Goal: Task Accomplishment & Management: Use online tool/utility

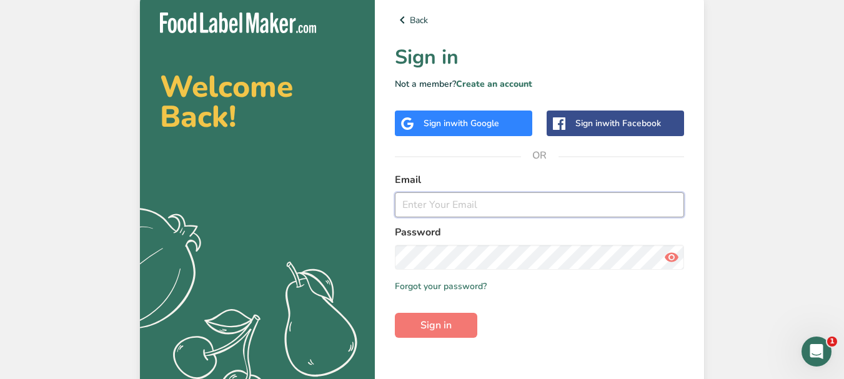
click at [470, 204] on input "email" at bounding box center [539, 204] width 289 height 25
type input "[EMAIL_ADDRESS][DOMAIN_NAME]"
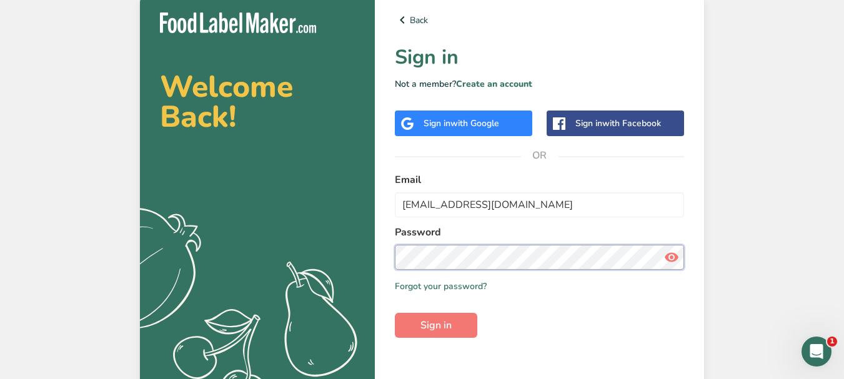
click at [395, 313] on button "Sign in" at bounding box center [436, 325] width 82 height 25
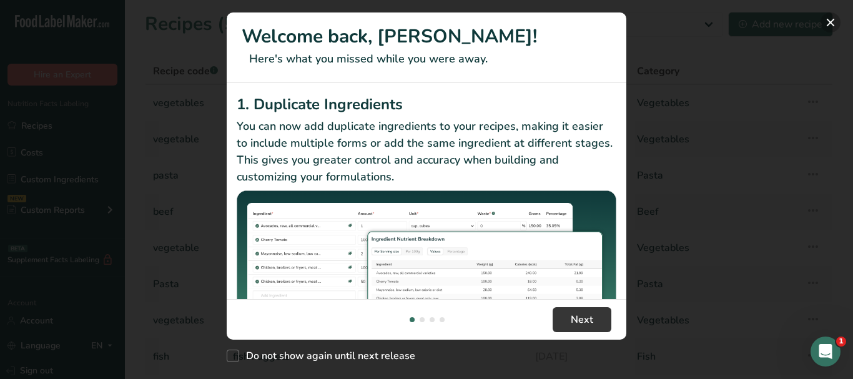
click at [832, 18] on button "New Features" at bounding box center [831, 22] width 20 height 20
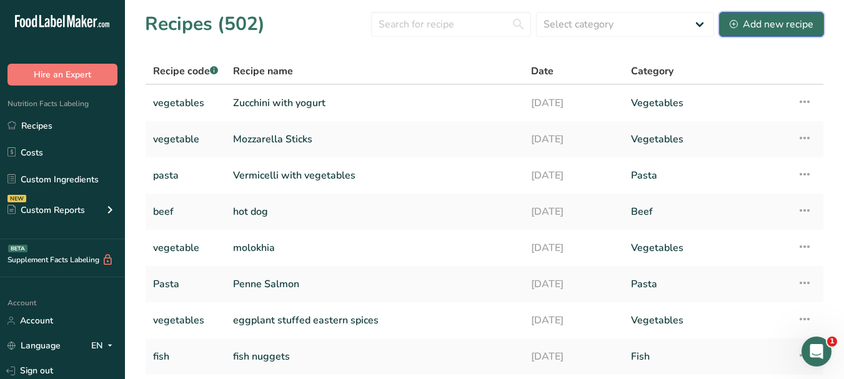
click at [768, 17] on div "Add new recipe" at bounding box center [772, 24] width 84 height 15
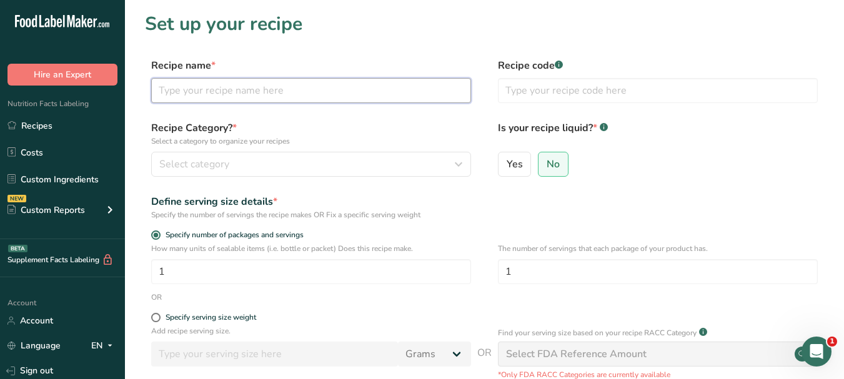
click at [214, 90] on input "text" at bounding box center [311, 90] width 320 height 25
paste input "Chicken Liver"
type input "Chicken Liver"
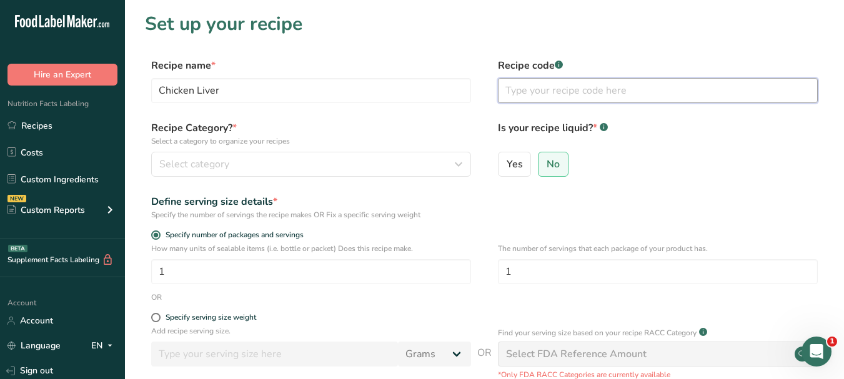
click at [530, 96] on input "text" at bounding box center [658, 90] width 320 height 25
type input "chicken"
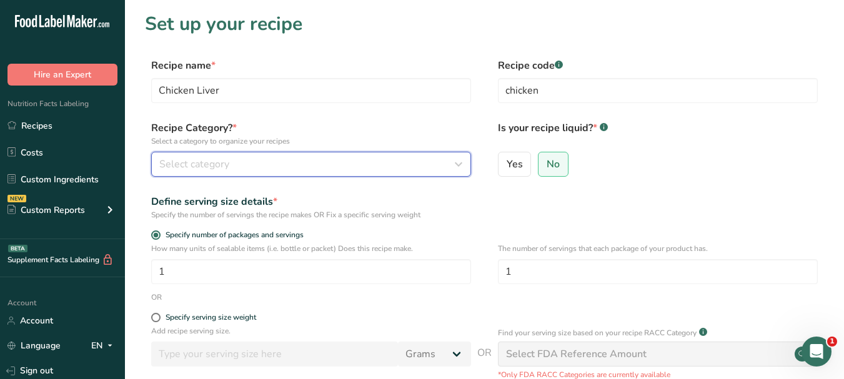
click at [417, 173] on button "Select category" at bounding box center [311, 164] width 320 height 25
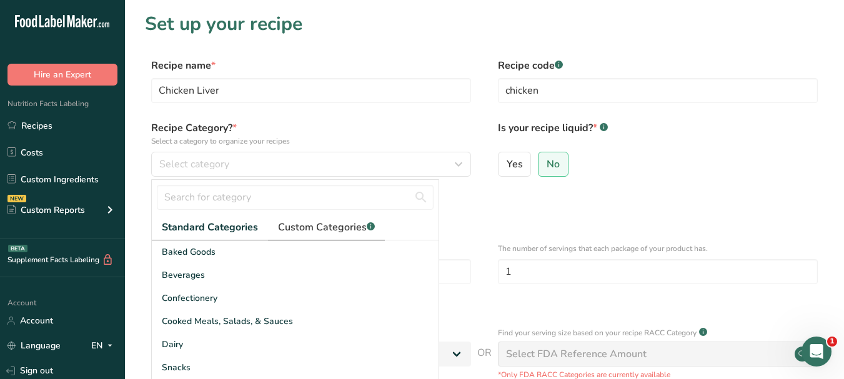
click at [325, 224] on span "Custom Categories .a-a{fill:#347362;}.b-a{fill:#fff;}" at bounding box center [326, 227] width 97 height 15
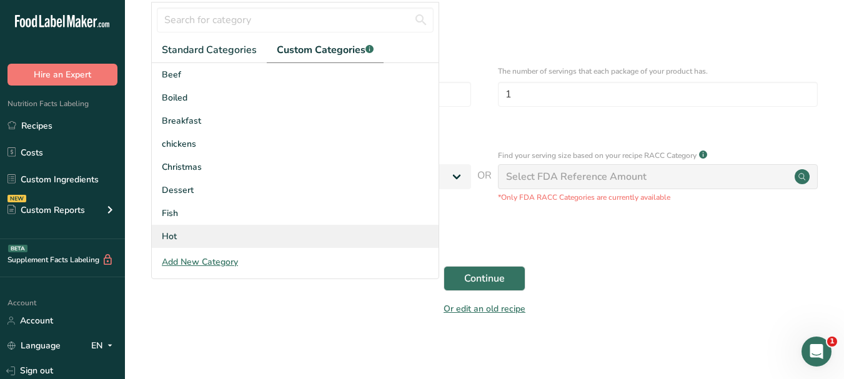
scroll to position [182, 0]
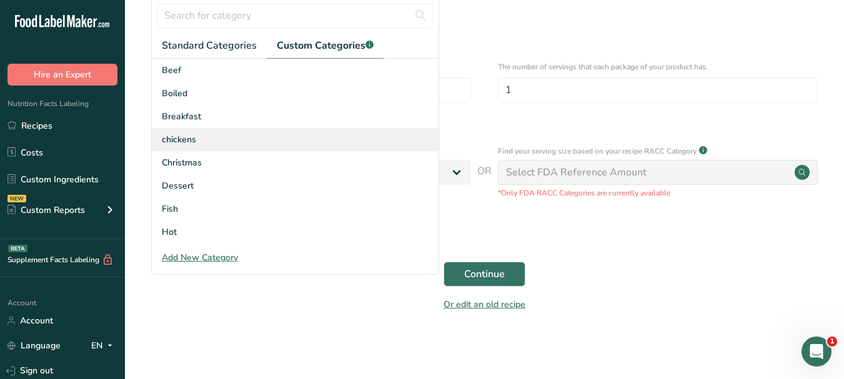
click at [297, 141] on div "chickens" at bounding box center [295, 139] width 287 height 23
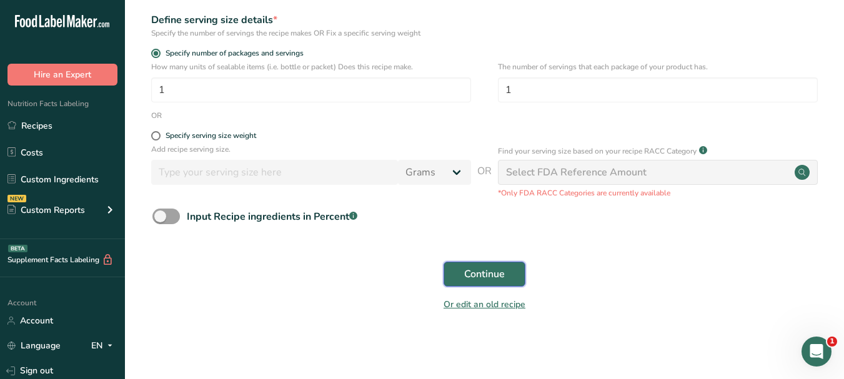
click at [477, 269] on span "Continue" at bounding box center [484, 274] width 41 height 15
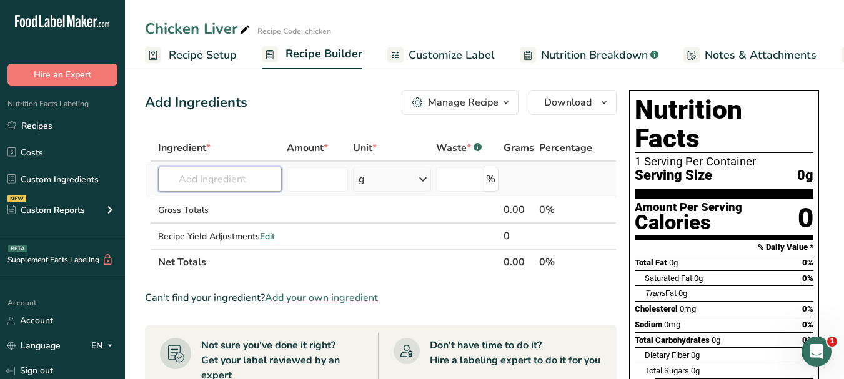
paste input "chicken livers"
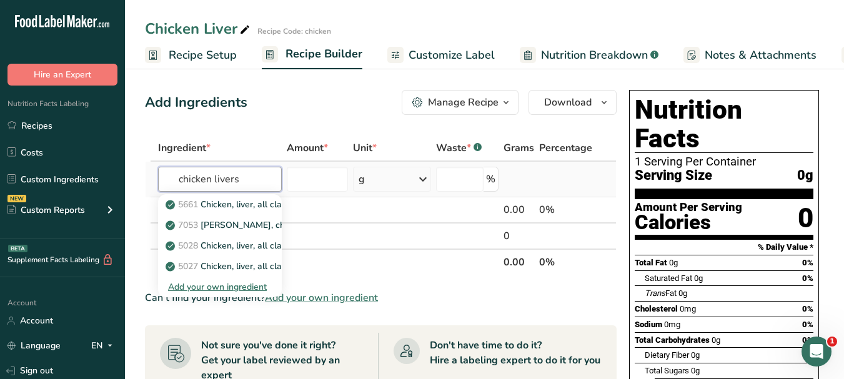
type input "chicken livers"
click at [239, 286] on div "Add your own ingredient" at bounding box center [220, 287] width 104 height 13
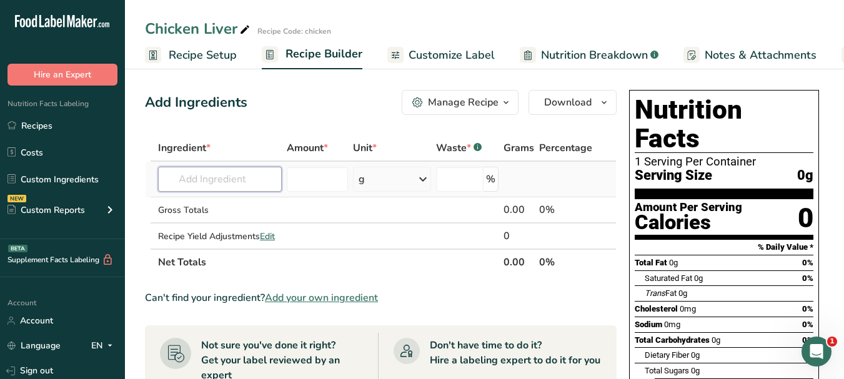
paste input "chicken livers"
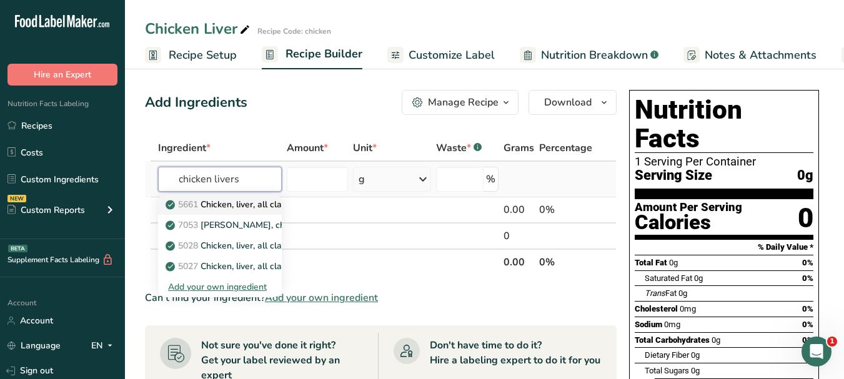
type input "chicken livers"
click at [247, 204] on p "5661 Chicken, liver, all classes, cooked, pan-fried" at bounding box center [271, 204] width 206 height 13
type input "Chicken, liver, all classes, cooked, pan-fried"
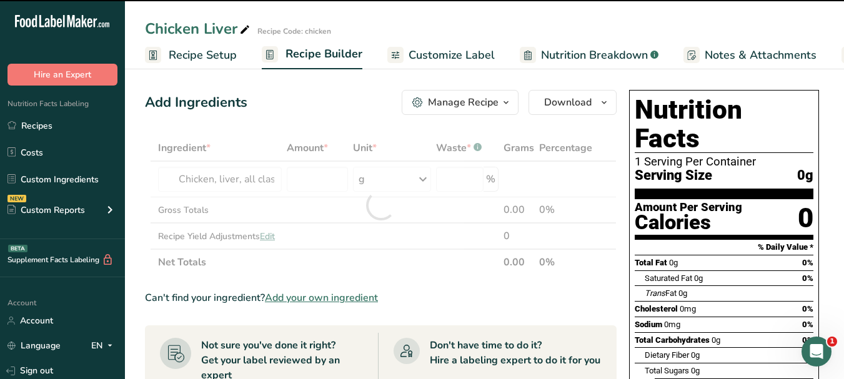
type input "0"
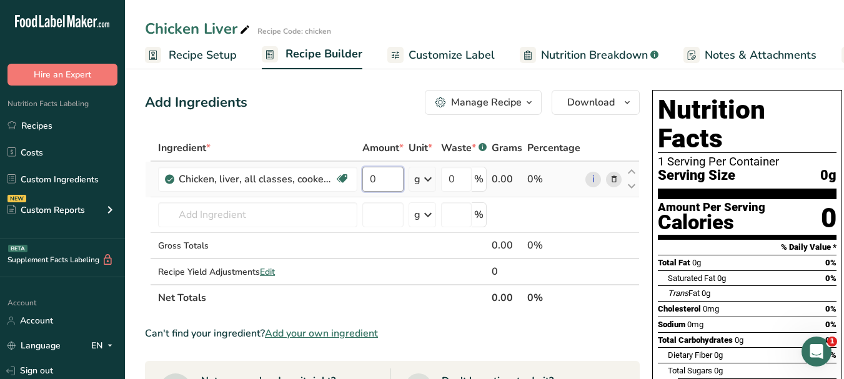
click at [368, 177] on input "0" at bounding box center [382, 179] width 41 height 25
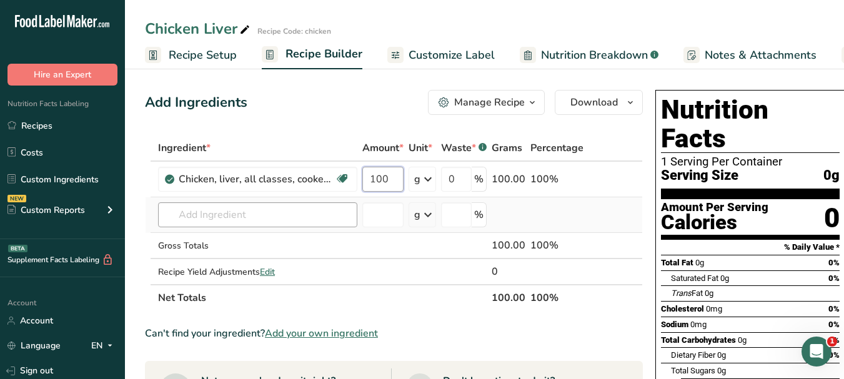
type input "100"
click at [289, 220] on div "Ingredient * Amount * Unit * Waste * .a-a{fill:#347362;}.b-a{fill:#fff;} Grams …" at bounding box center [394, 223] width 498 height 176
paste input "onions,"
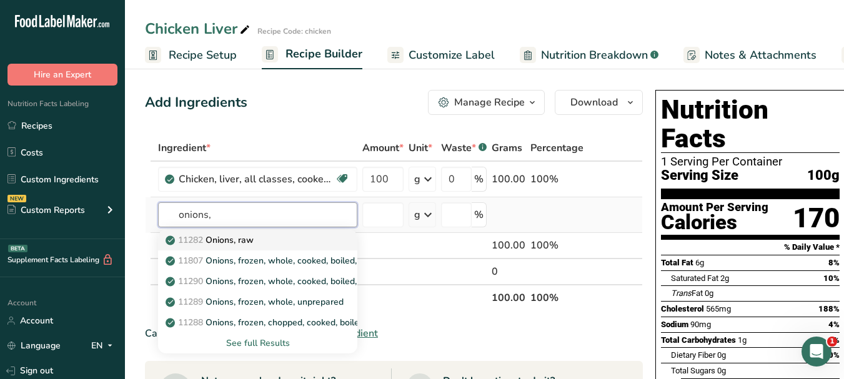
type input "onions,"
click at [279, 236] on div "11282 Onions, raw" at bounding box center [247, 240] width 159 height 13
type input "Onions, raw"
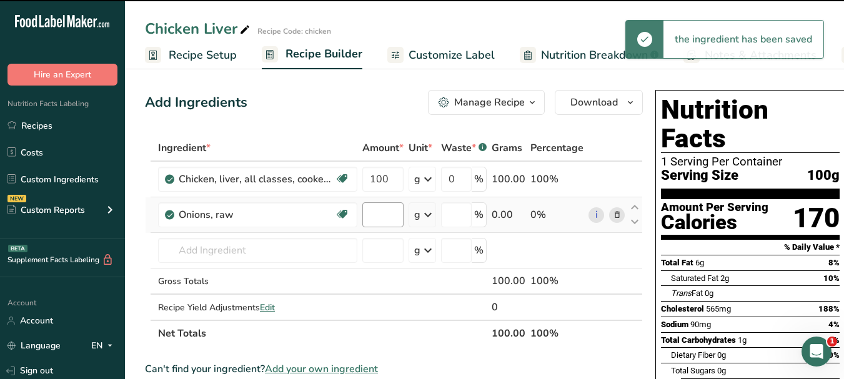
type input "0"
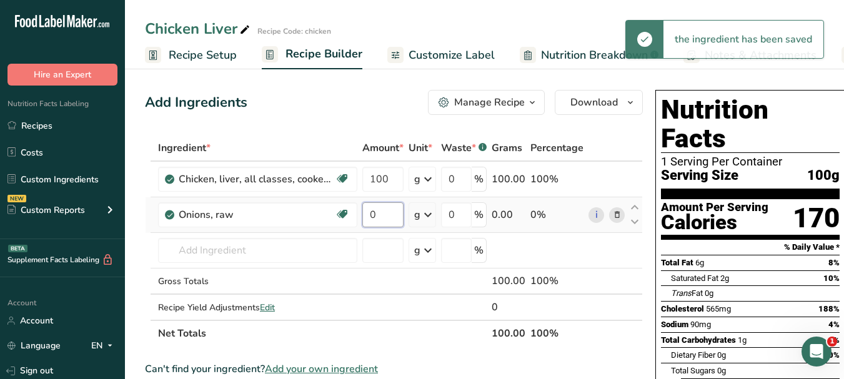
click at [367, 212] on input "0" at bounding box center [382, 214] width 41 height 25
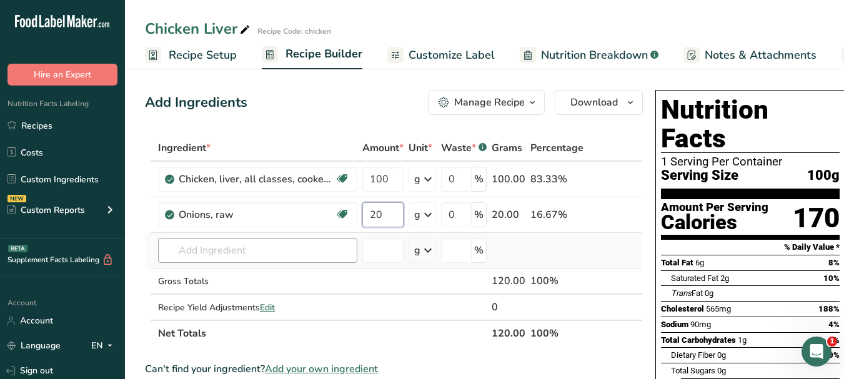
type input "20"
click at [257, 251] on div "Ingredient * Amount * Unit * Waste * .a-a{fill:#347362;}.b-a{fill:#fff;} Grams …" at bounding box center [394, 241] width 498 height 212
paste input "olive oil"
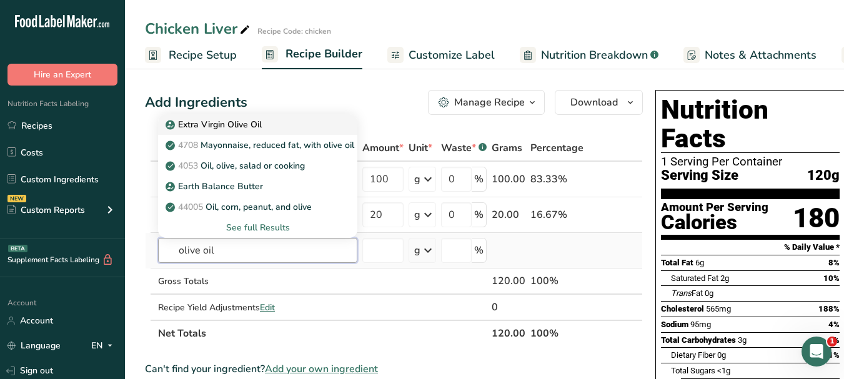
type input "olive oil"
click at [257, 124] on p "Extra Virgin Olive Oil" at bounding box center [215, 124] width 94 height 13
type input "Extra Virgin Olive Oil"
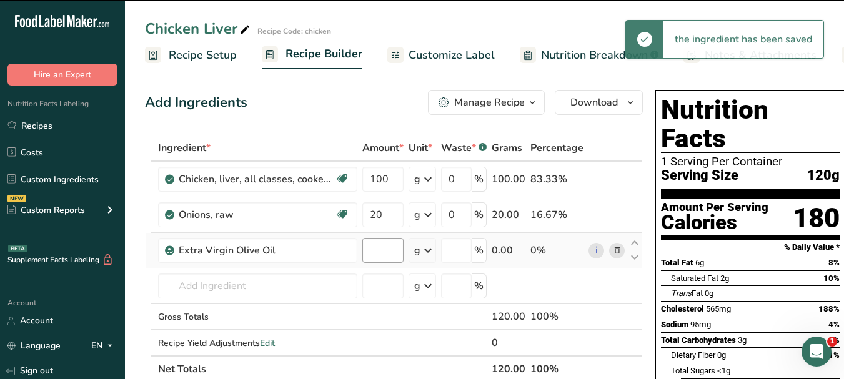
type input "0"
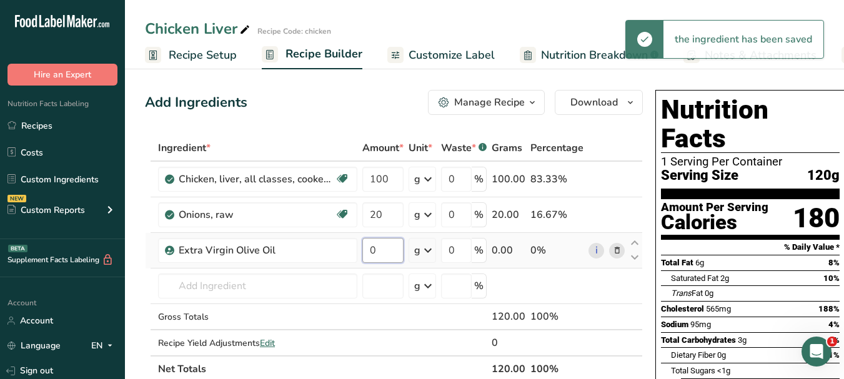
click at [369, 246] on input "0" at bounding box center [382, 250] width 41 height 25
type input "10"
click at [274, 281] on div "Ingredient * Amount * Unit * Waste * .a-a{fill:#347362;}.b-a{fill:#fff;} Grams …" at bounding box center [394, 258] width 498 height 247
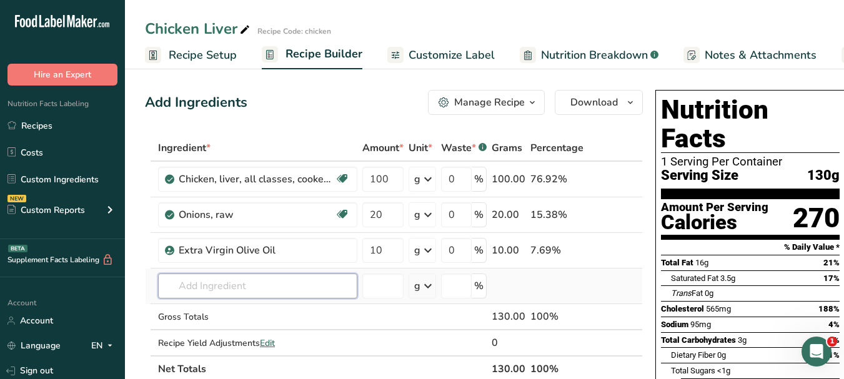
paste input "garlic"
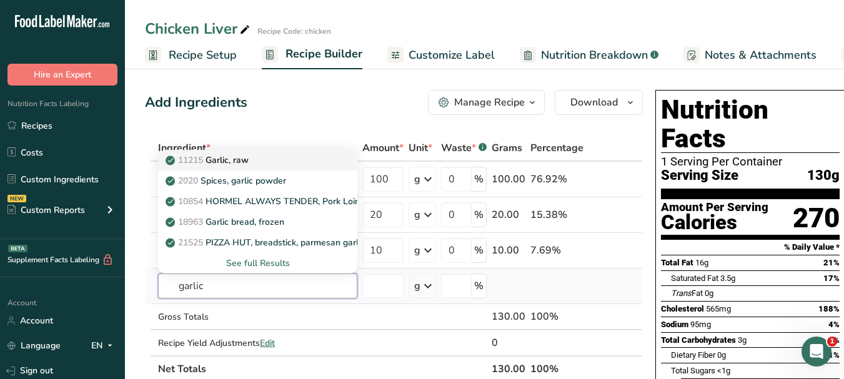
type input "garlic"
click at [243, 157] on p "11215 Garlic, raw" at bounding box center [208, 160] width 81 height 13
type input "Garlic, raw"
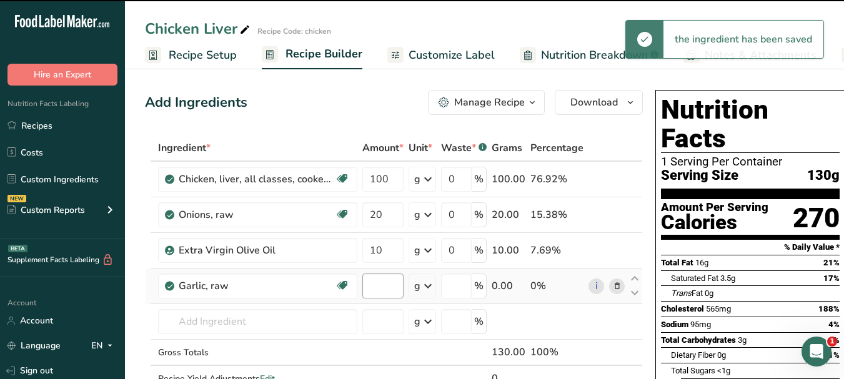
type input "0"
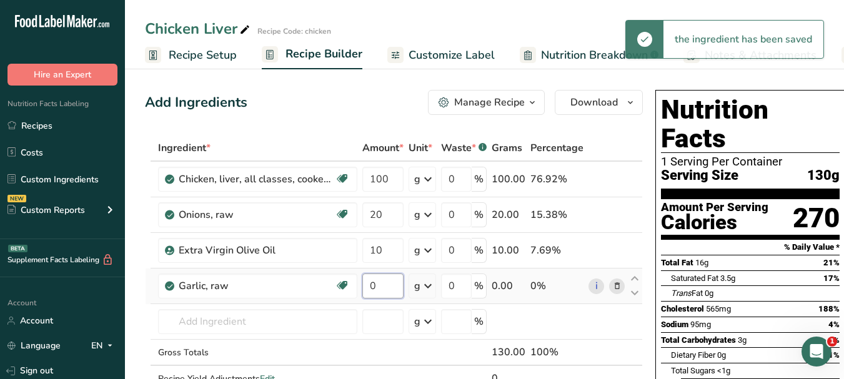
click at [366, 279] on input "0" at bounding box center [382, 286] width 41 height 25
type input "5"
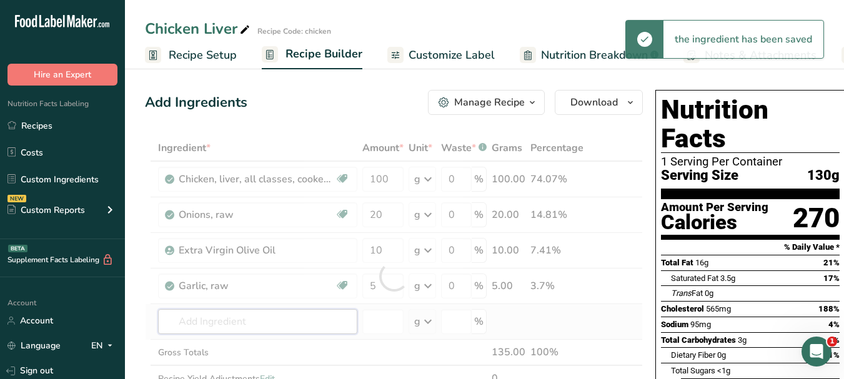
click at [276, 319] on div "Ingredient * Amount * Unit * Waste * .a-a{fill:#347362;}.b-a{fill:#fff;} Grams …" at bounding box center [394, 276] width 498 height 283
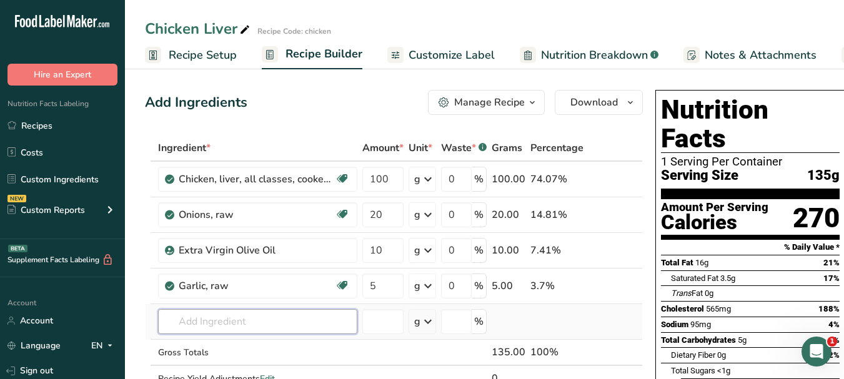
paste input "salt"
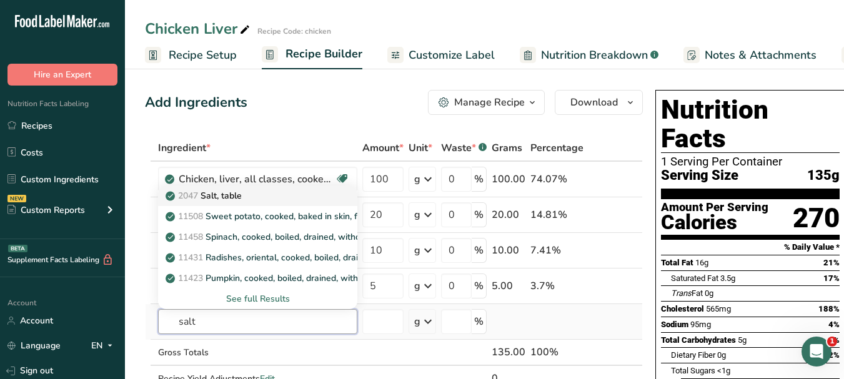
type input "salt"
click at [233, 197] on p "2047 Salt, table" at bounding box center [205, 195] width 74 height 13
type input "Salt, table"
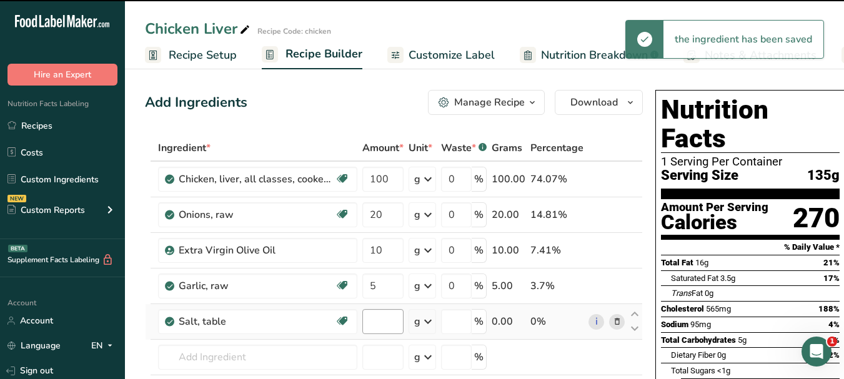
type input "0"
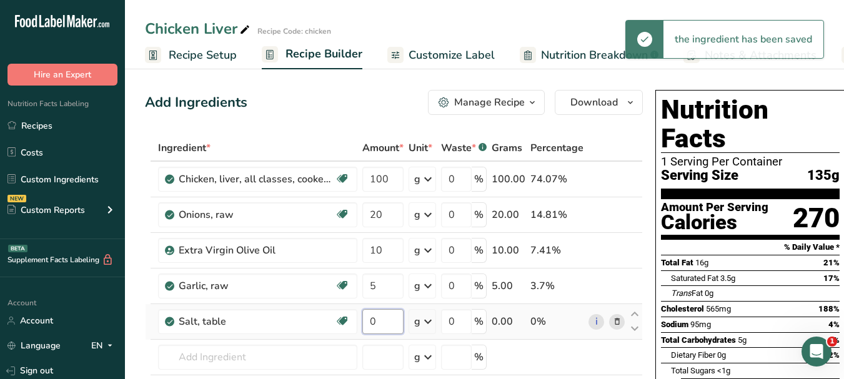
click at [373, 321] on input "0" at bounding box center [382, 321] width 41 height 25
click at [368, 322] on input "0" at bounding box center [382, 321] width 41 height 25
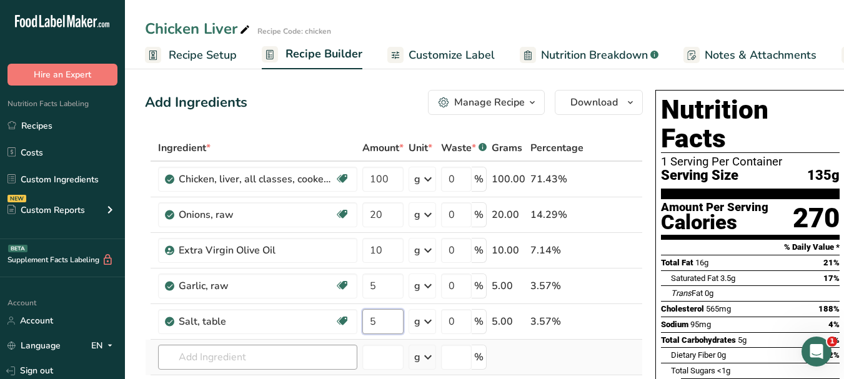
type input "5"
click at [205, 358] on div "Ingredient * Amount * Unit * Waste * .a-a{fill:#347362;}.b-a{fill:#fff;} Grams …" at bounding box center [394, 294] width 498 height 319
paste input "Black pepper"
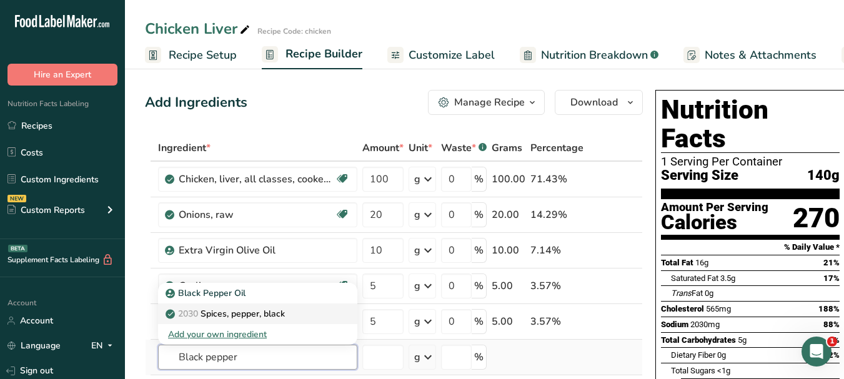
type input "Black pepper"
click at [271, 308] on p "2030 Spices, pepper, black" at bounding box center [226, 313] width 117 height 13
type input "Spices, pepper, black"
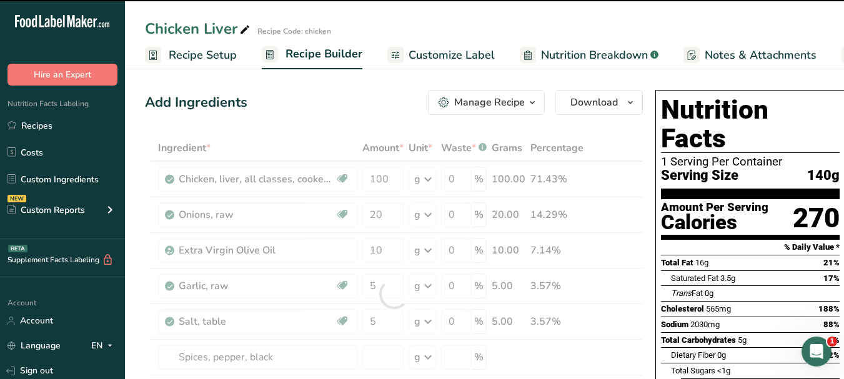
scroll to position [62, 0]
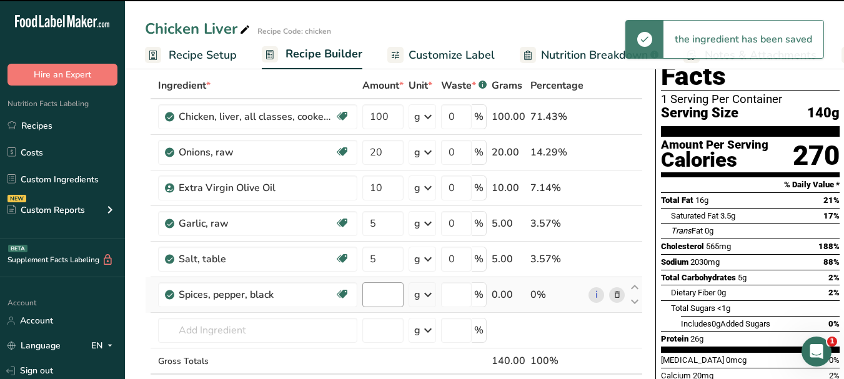
type input "0"
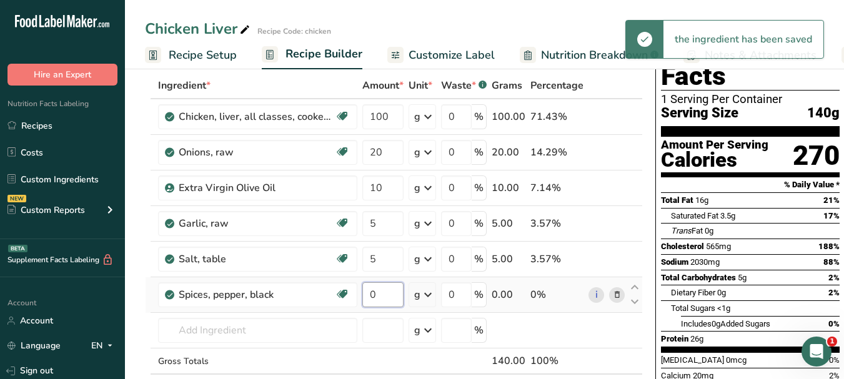
click at [370, 295] on input "0" at bounding box center [382, 294] width 41 height 25
type input "2"
click at [289, 326] on div "Ingredient * Amount * Unit * Waste * .a-a{fill:#347362;}.b-a{fill:#fff;} Grams …" at bounding box center [394, 249] width 498 height 354
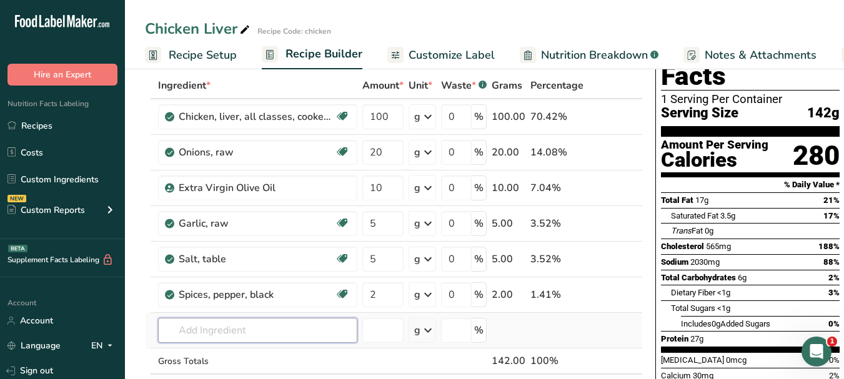
paste input "Paprika"
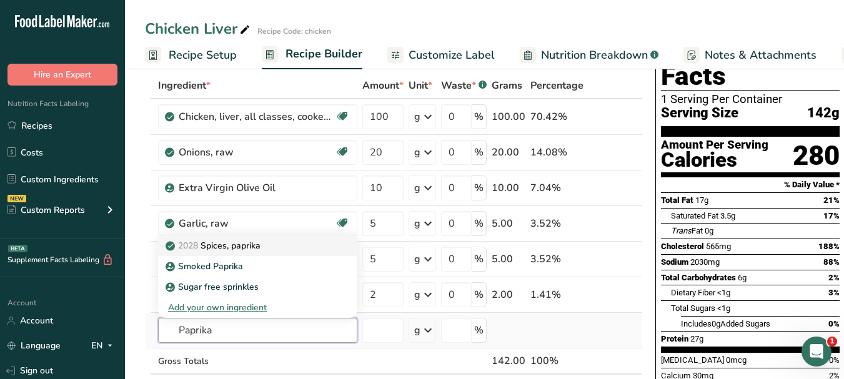
type input "Paprika"
click at [276, 245] on div "2028 Spices, paprika" at bounding box center [247, 245] width 159 height 13
type input "Spices, paprika"
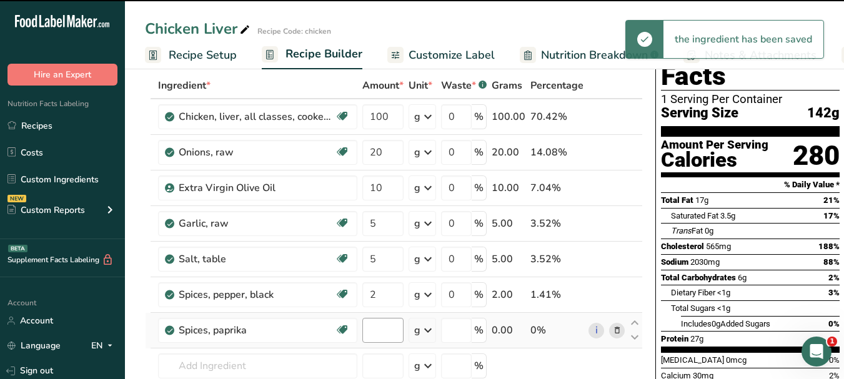
type input "0"
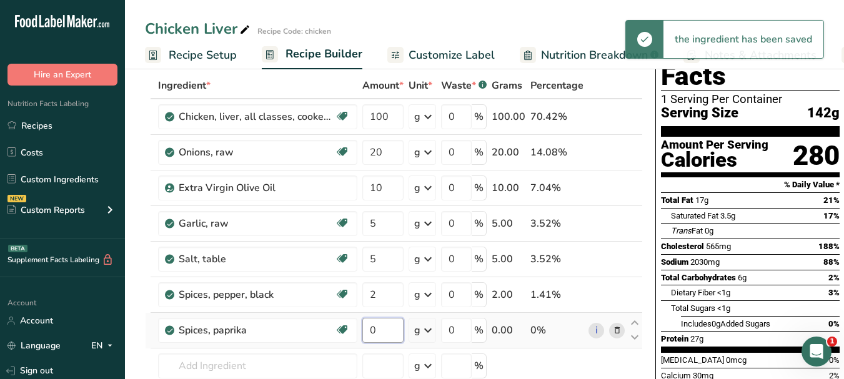
click at [366, 325] on input "0" at bounding box center [382, 330] width 41 height 25
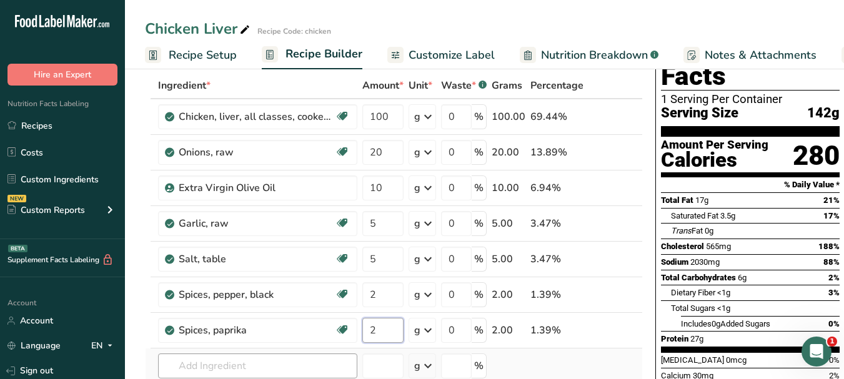
type input "2"
click at [236, 364] on div "Ingredient * Amount * Unit * Waste * .a-a{fill:#347362;}.b-a{fill:#fff;} Grams …" at bounding box center [394, 267] width 498 height 390
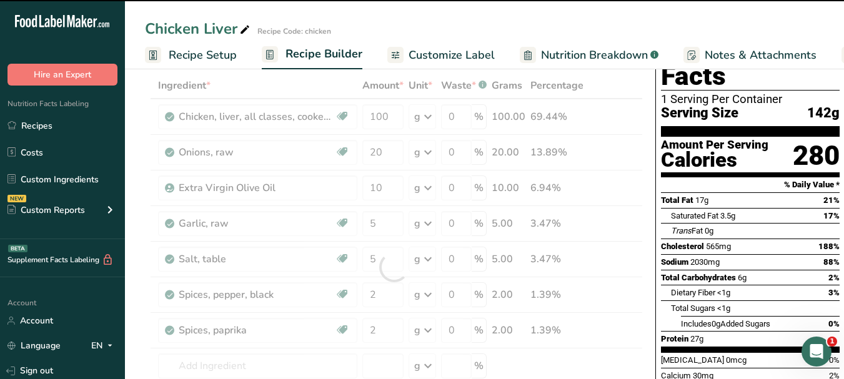
click at [438, 52] on span "Customize Label" at bounding box center [452, 55] width 86 height 17
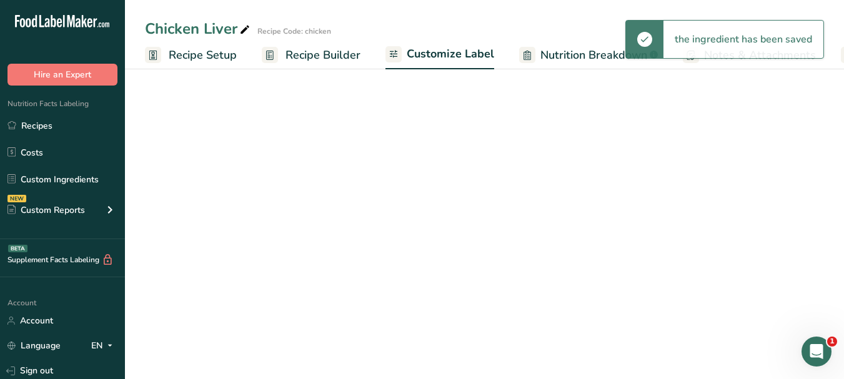
scroll to position [0, 117]
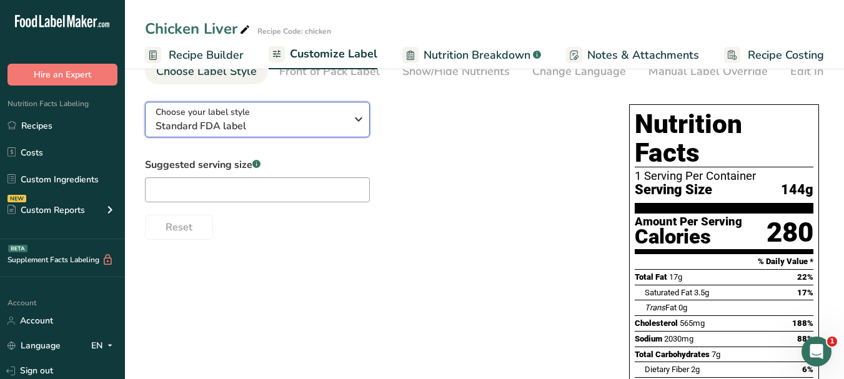
drag, startPoint x: 359, startPoint y: 128, endPoint x: 404, endPoint y: 141, distance: 46.3
click at [360, 127] on icon "button" at bounding box center [358, 119] width 15 height 22
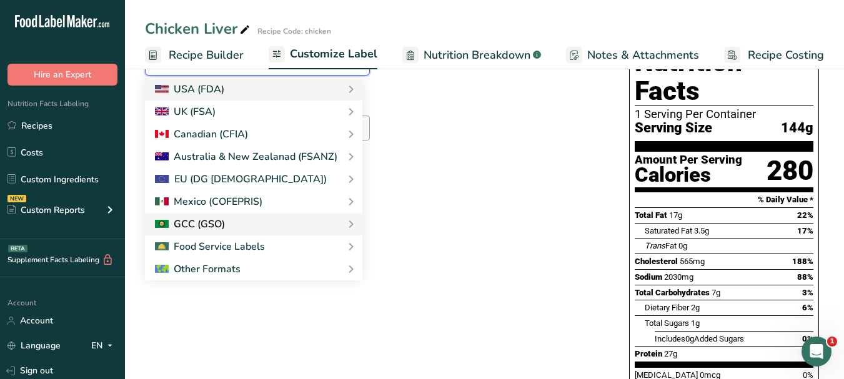
scroll to position [125, 0]
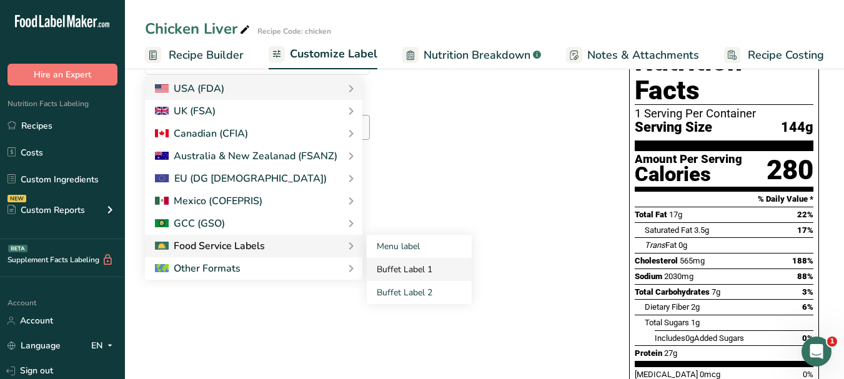
click at [388, 280] on link "Buffet Label 1" at bounding box center [419, 269] width 105 height 23
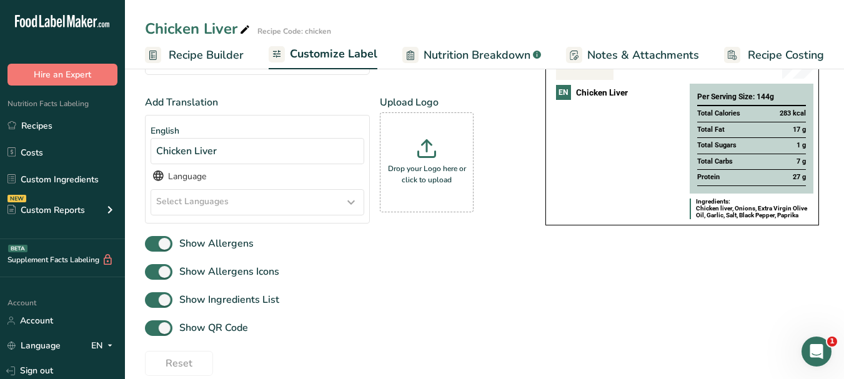
click at [350, 204] on icon at bounding box center [351, 202] width 15 height 22
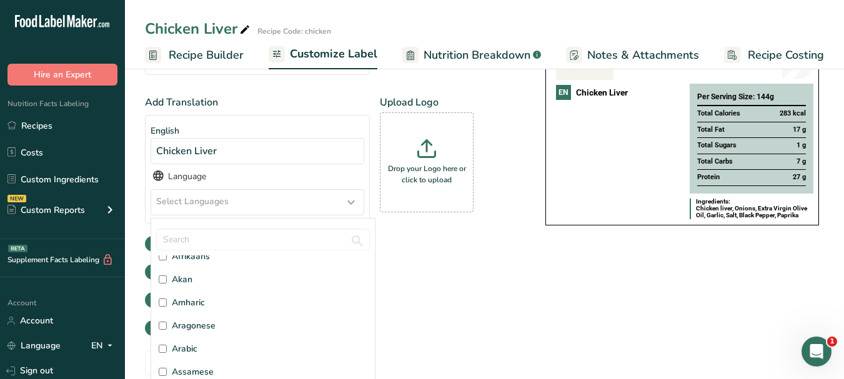
scroll to position [62, 0]
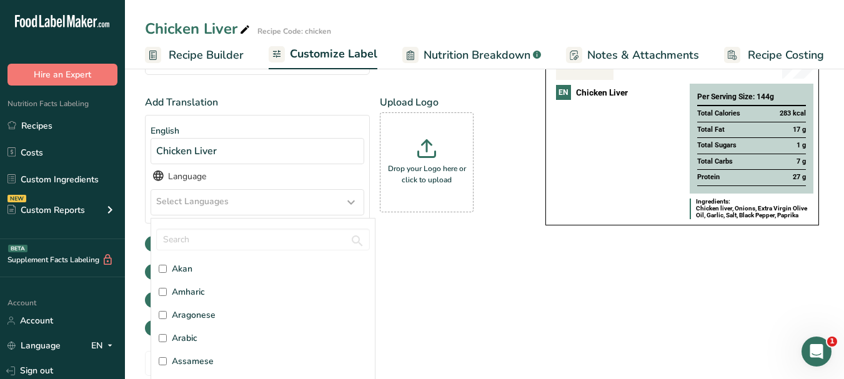
click at [182, 339] on span "Arabic" at bounding box center [185, 338] width 26 height 13
click at [167, 339] on input "Arabic" at bounding box center [163, 338] width 8 height 8
checkbox input "true"
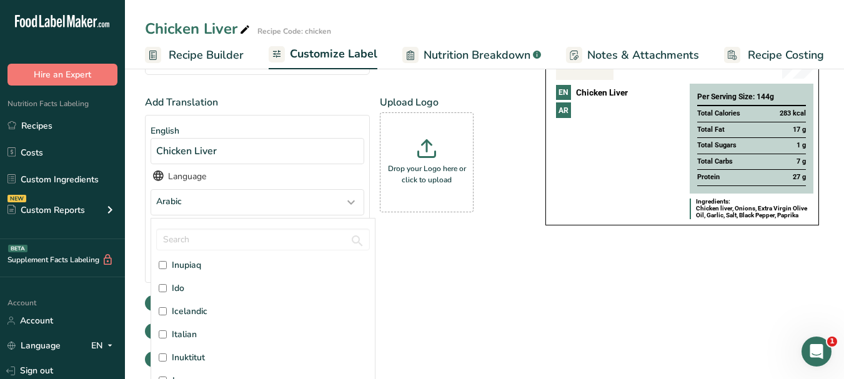
scroll to position [1562, 0]
click at [202, 274] on label "Italian" at bounding box center [263, 272] width 209 height 13
click at [167, 274] on input "Italian" at bounding box center [163, 272] width 8 height 8
checkbox input "true"
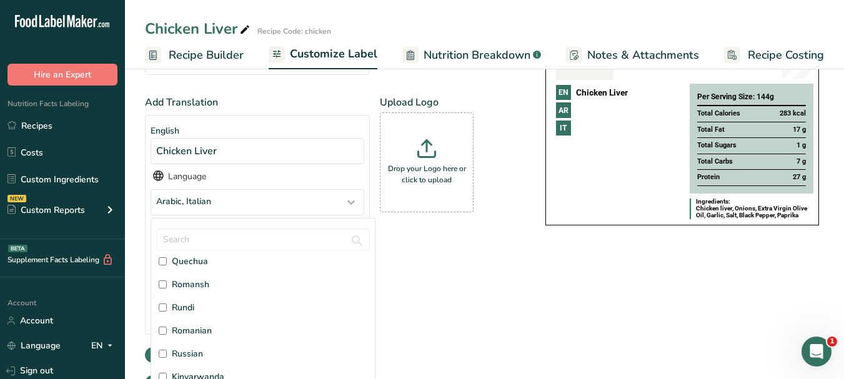
scroll to position [2999, 0]
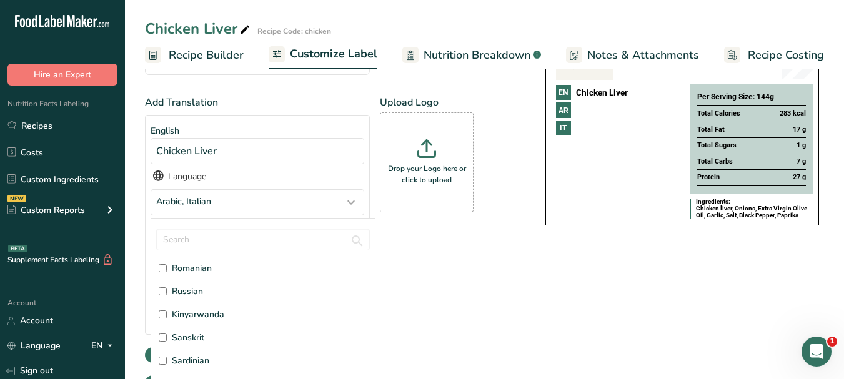
click at [197, 287] on div "Afar [GEOGRAPHIC_DATA] Afrikaans Akan Amharic Aragonese Arabic [DEMOGRAPHIC_DAT…" at bounding box center [263, 326] width 214 height 141
click at [197, 296] on span "Russian" at bounding box center [187, 291] width 31 height 13
click at [167, 296] on input "Russian" at bounding box center [163, 291] width 8 height 8
checkbox input "true"
click at [442, 328] on div "Add Translation English Chicken Liver Language Arabic, Italian, Russian Afar [G…" at bounding box center [332, 246] width 375 height 302
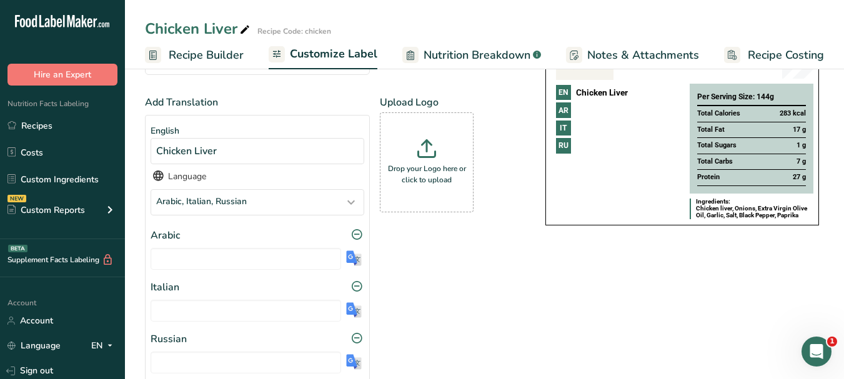
click at [352, 266] on img at bounding box center [354, 259] width 16 height 16
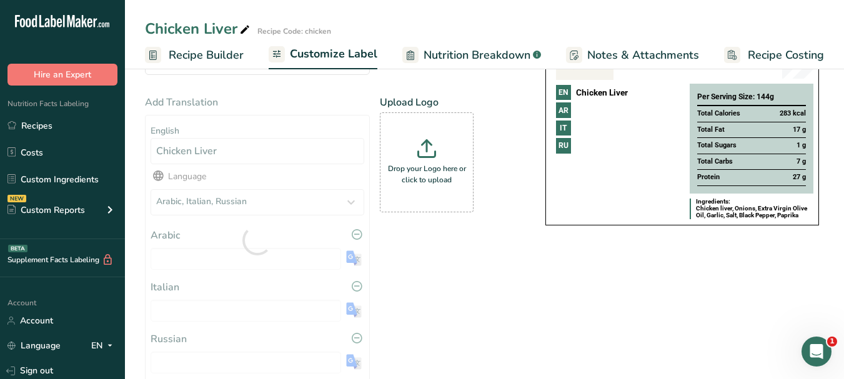
type input "كبد الدجاج"
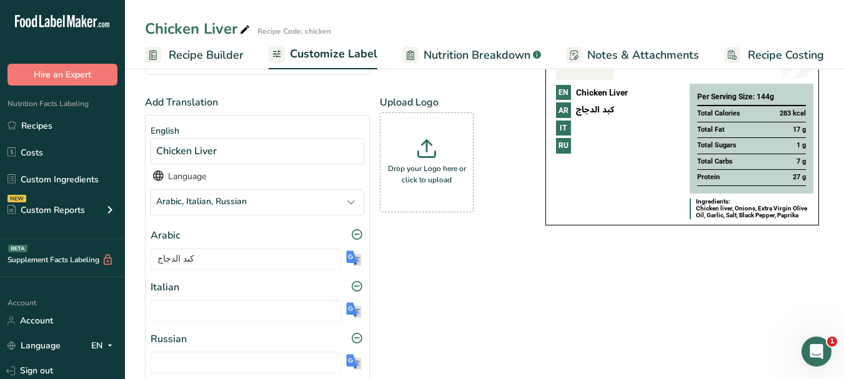
click at [355, 311] on img at bounding box center [354, 310] width 16 height 16
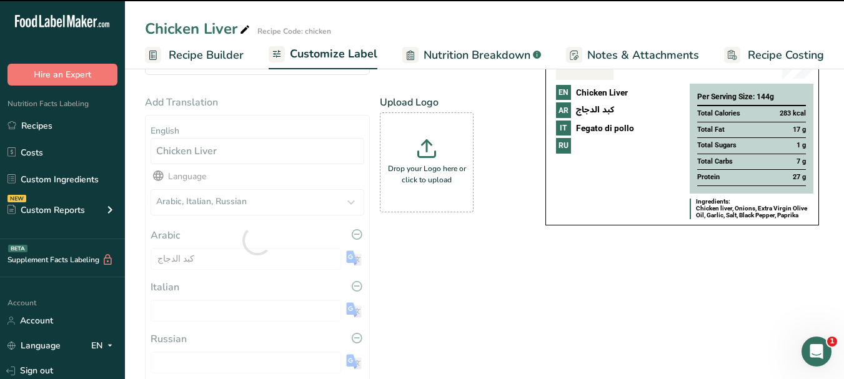
type input "Fegato di pollo"
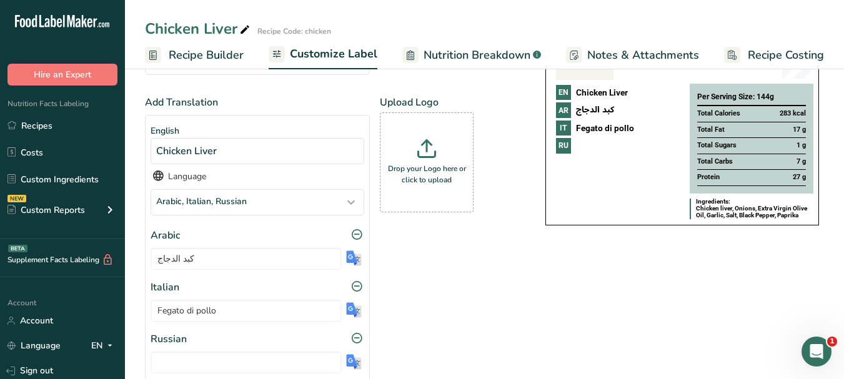
click at [352, 367] on img at bounding box center [354, 362] width 16 height 16
type input "Куриная печень"
click at [442, 169] on p "Drop your Logo here or click to upload" at bounding box center [426, 174] width 87 height 22
click at [442, 169] on input "Drop your Logo here or click to upload" at bounding box center [427, 162] width 94 height 100
type input "C:\fakepath\Logo_001.png"
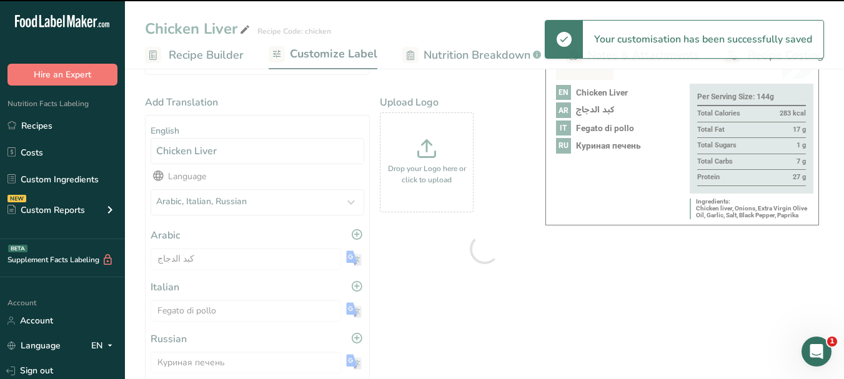
scroll to position [0, 0]
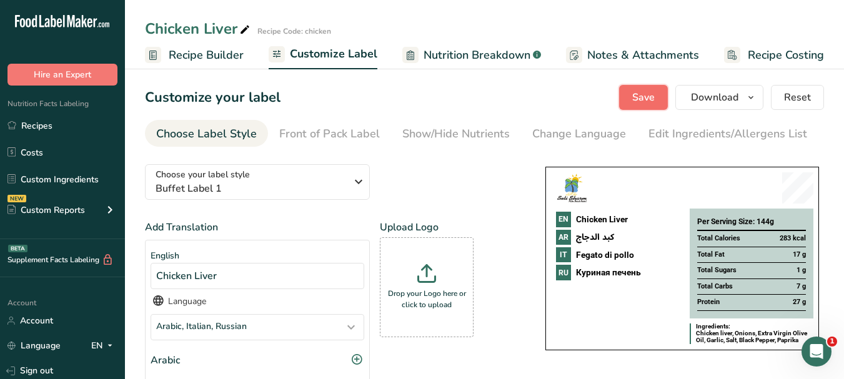
click at [635, 102] on span "Save" at bounding box center [643, 97] width 22 height 15
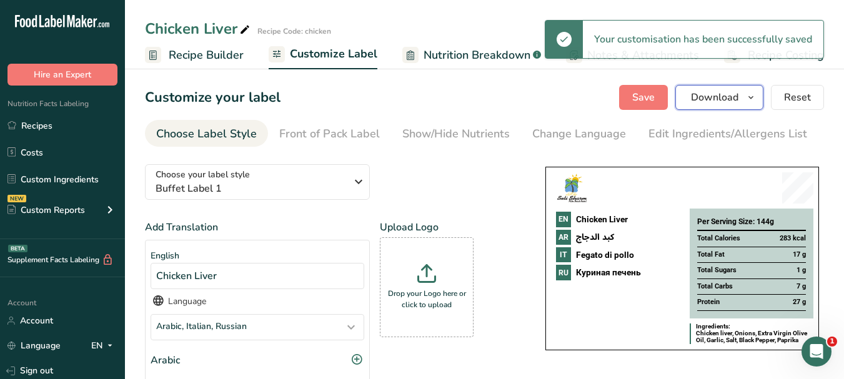
click at [755, 105] on icon "button" at bounding box center [751, 98] width 10 height 16
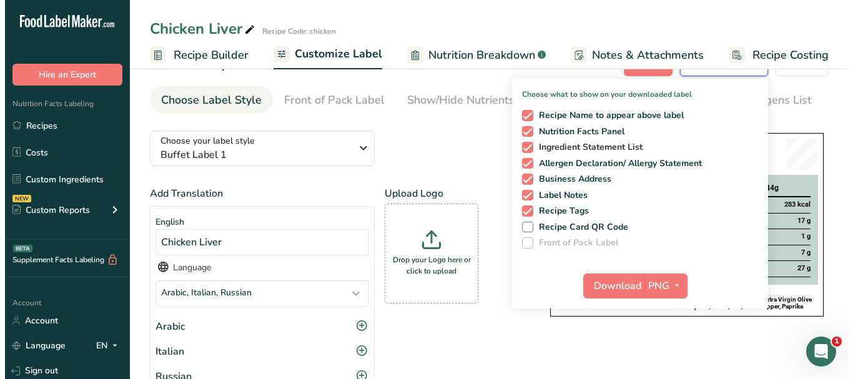
scroll to position [62, 0]
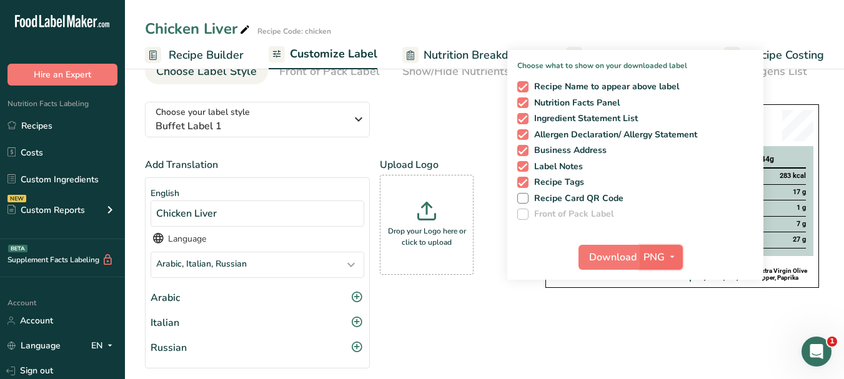
click at [673, 256] on icon "button" at bounding box center [672, 257] width 10 height 16
click at [654, 343] on link "PDF" at bounding box center [663, 344] width 40 height 21
click at [607, 262] on span "Download" at bounding box center [613, 257] width 47 height 15
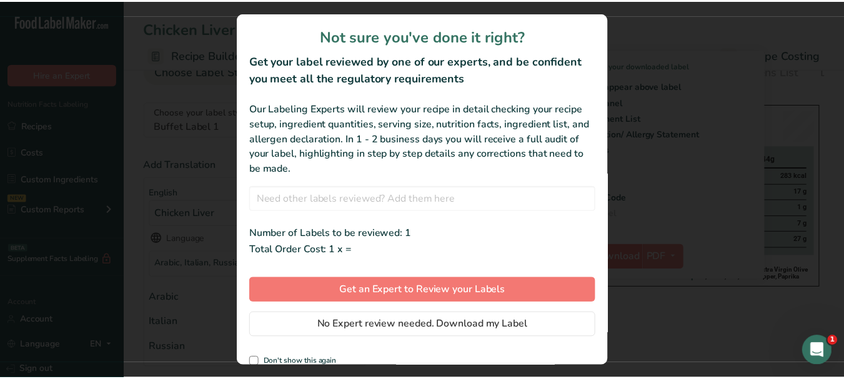
scroll to position [0, 107]
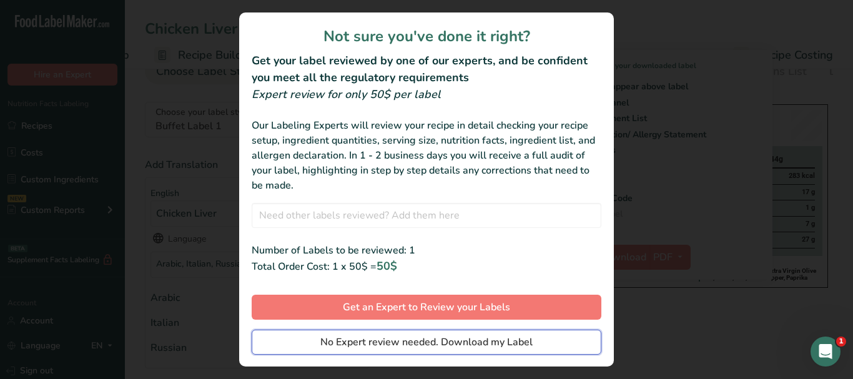
click at [528, 344] on button "No Expert review needed. Download my Label" at bounding box center [427, 342] width 350 height 25
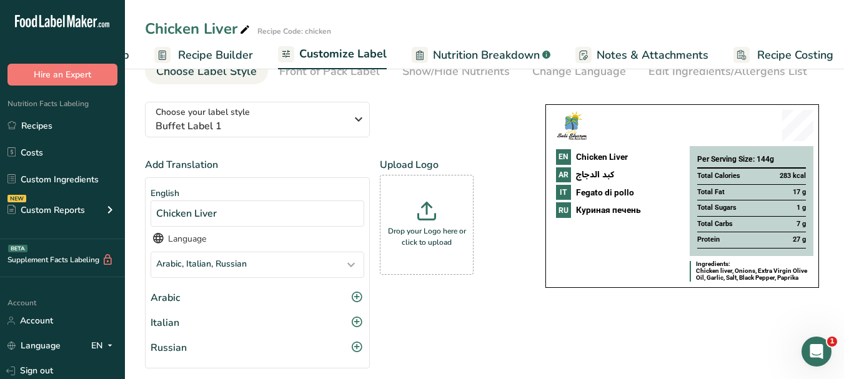
click at [787, 57] on span "Recipe Costing" at bounding box center [795, 55] width 76 height 17
select select "1"
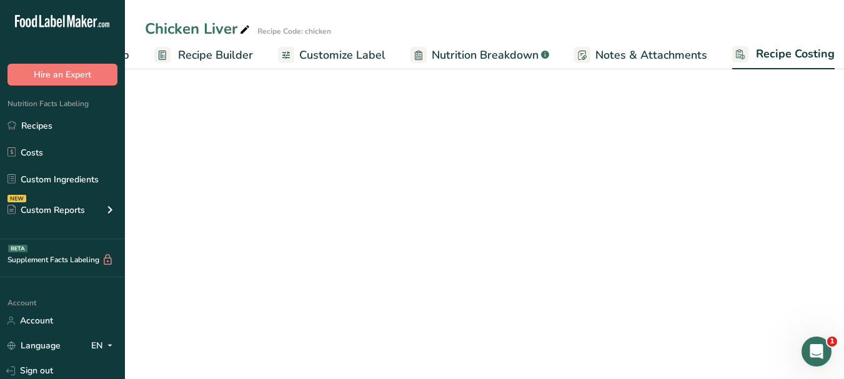
scroll to position [0, 117]
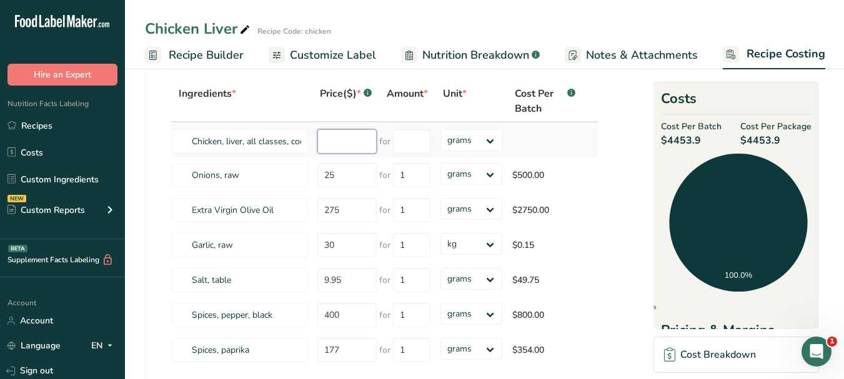
click at [337, 138] on input "number" at bounding box center [346, 141] width 59 height 24
type input "110"
click at [420, 139] on input "number" at bounding box center [411, 141] width 37 height 24
type input "1"
click at [487, 140] on div "Ingredients * Price($) * .a-a{fill:#347362;}.b-a{fill:#fff;} Amount * Unit * Co…" at bounding box center [385, 224] width 428 height 287
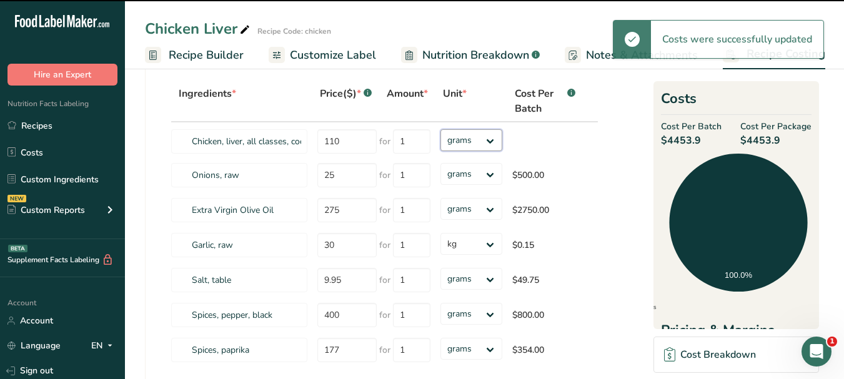
select select "1"
drag, startPoint x: 487, startPoint y: 140, endPoint x: 484, endPoint y: 148, distance: 8.7
click at [440, 129] on select "grams kg mg mcg lb oz" at bounding box center [471, 140] width 62 height 22
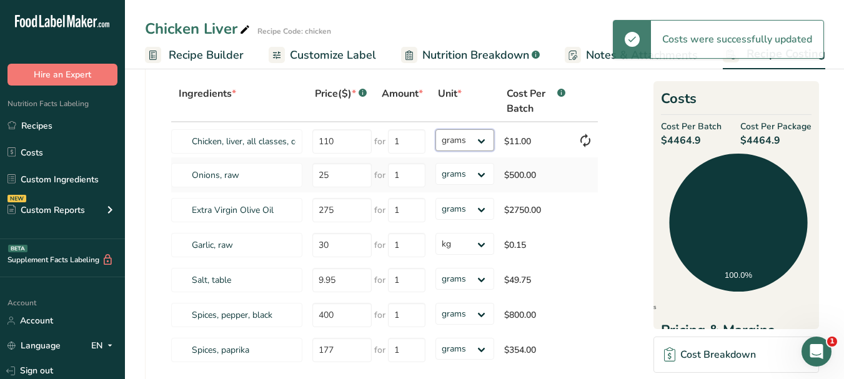
select select "1"
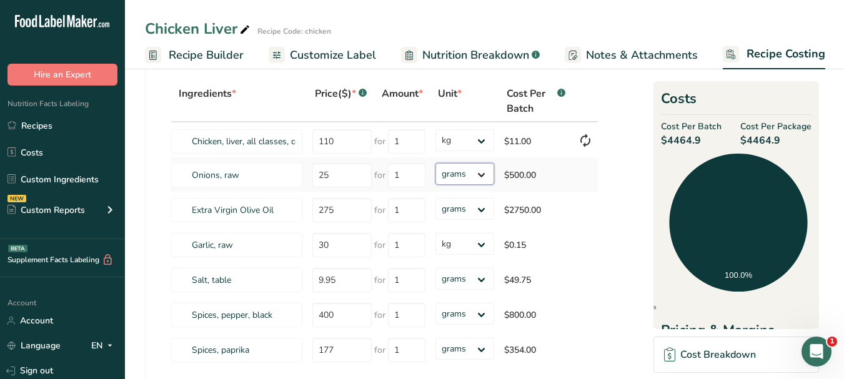
click at [484, 176] on select "grams kg mg mcg lb oz" at bounding box center [464, 174] width 59 height 22
select select "1"
click at [435, 163] on select "grams kg mg mcg lb oz" at bounding box center [464, 174] width 59 height 22
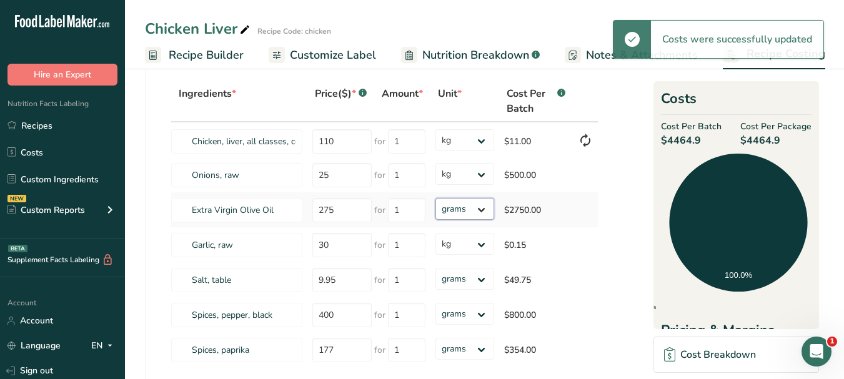
click at [477, 209] on select "grams kg mg mcg lb oz" at bounding box center [464, 209] width 59 height 22
select select "1"
click at [435, 198] on select "grams kg mg mcg lb oz" at bounding box center [464, 209] width 59 height 22
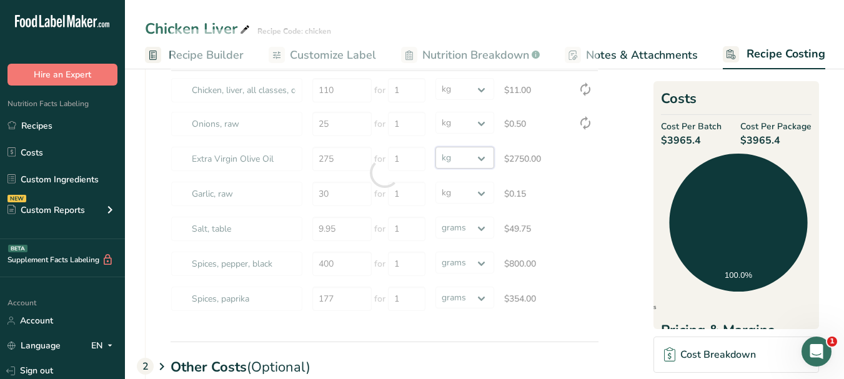
select select
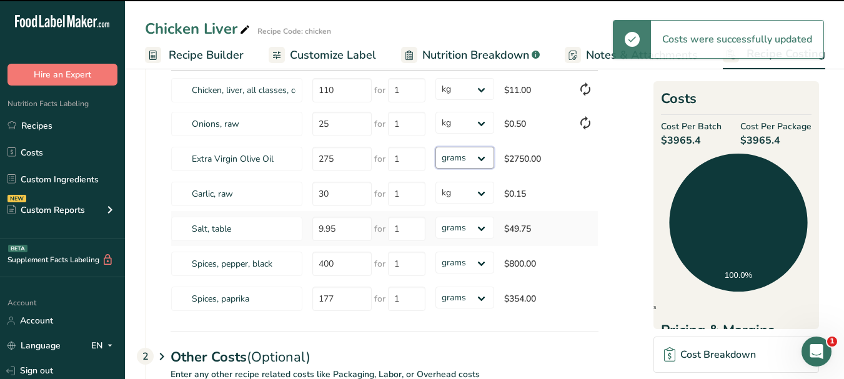
scroll to position [125, 0]
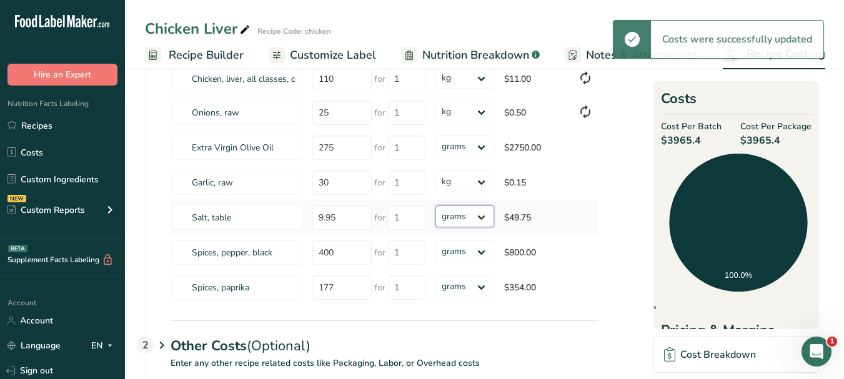
click at [482, 219] on select "grams kg mg mcg lb oz" at bounding box center [464, 217] width 59 height 22
select select "1"
click at [435, 206] on select "grams kg mg mcg lb oz" at bounding box center [464, 217] width 59 height 22
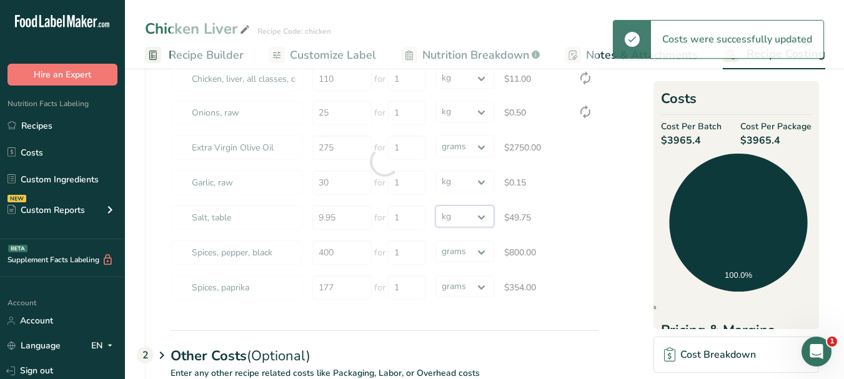
select select "1"
select select
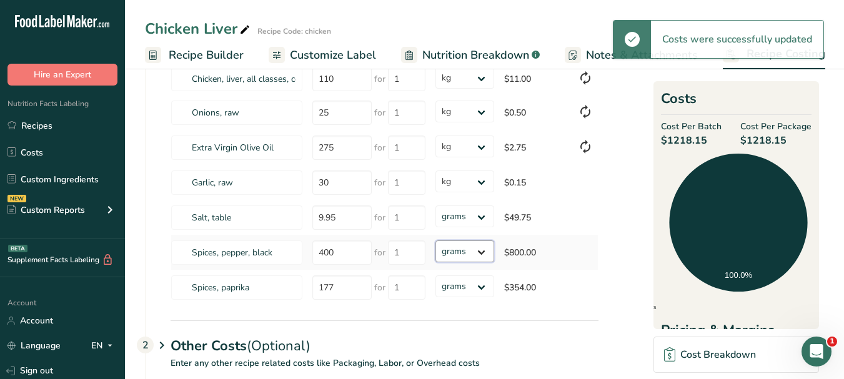
click at [479, 252] on select "grams kg mg mcg lb oz" at bounding box center [464, 252] width 59 height 22
select select "1"
click at [435, 241] on select "grams kg mg mcg lb oz" at bounding box center [464, 252] width 59 height 22
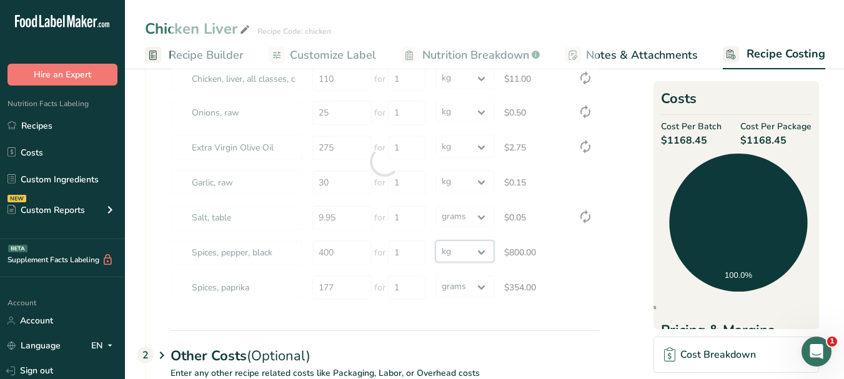
select select "1"
select select
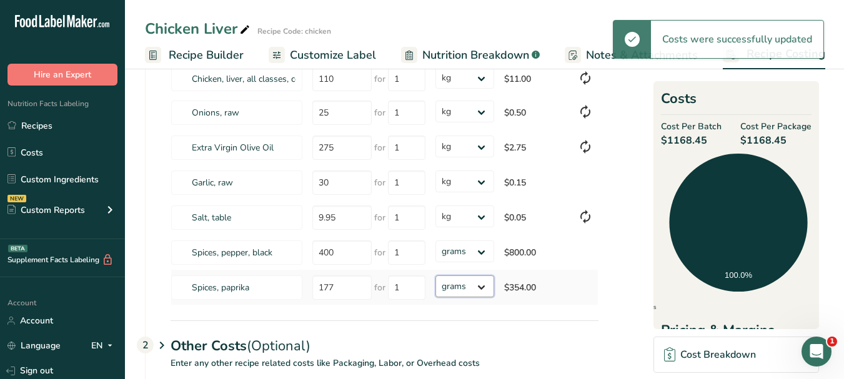
click at [482, 289] on select "grams kg mg mcg lb oz" at bounding box center [464, 287] width 59 height 22
select select "1"
click at [435, 276] on select "grams kg mg mcg lb oz" at bounding box center [464, 287] width 59 height 22
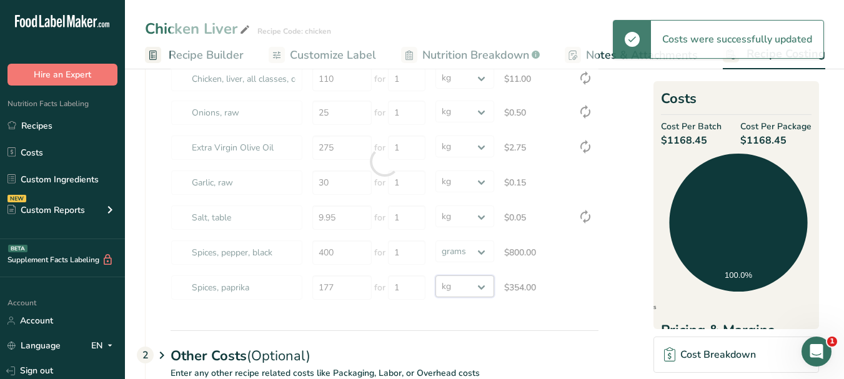
select select "1"
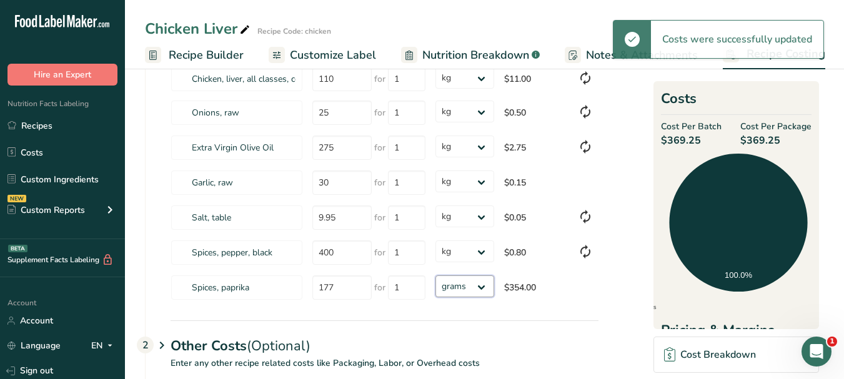
select select "1"
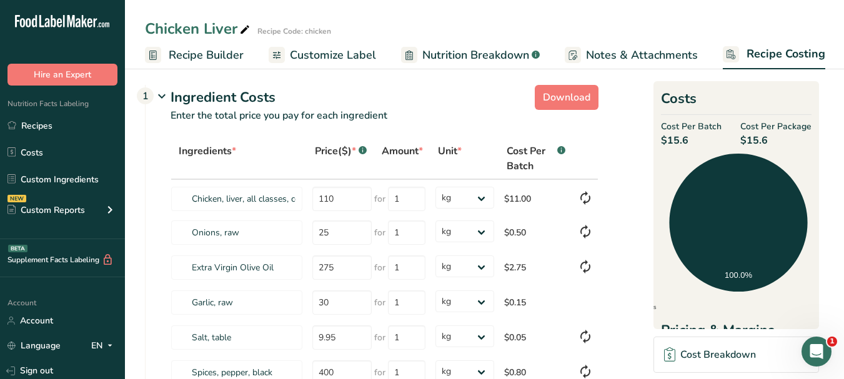
scroll to position [0, 0]
